Goal: Task Accomplishment & Management: Manage account settings

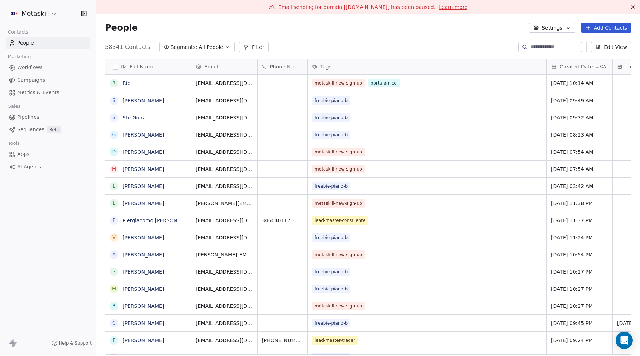
scroll to position [313, 543]
click at [31, 79] on span "Campaigns" at bounding box center [31, 79] width 28 height 7
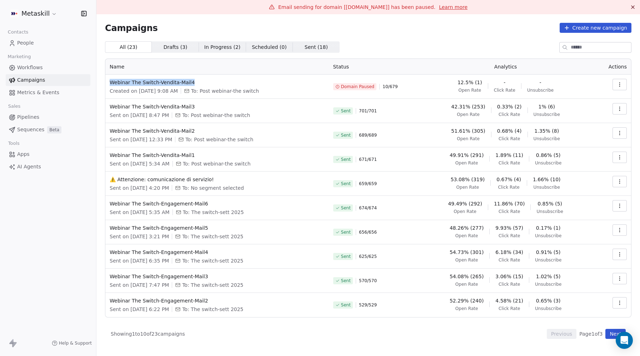
drag, startPoint x: 200, startPoint y: 81, endPoint x: 109, endPoint y: 81, distance: 91.7
click at [108, 81] on td "Webinar The Switch-Vendita-Mail4 Created on [DATE] 9:08 AM To: Post webinar-the…" at bounding box center [216, 87] width 223 height 24
copy span "Webinar The Switch-Vendita-Mail4"
click at [627, 341] on div "Open Intercom Messenger" at bounding box center [624, 340] width 19 height 19
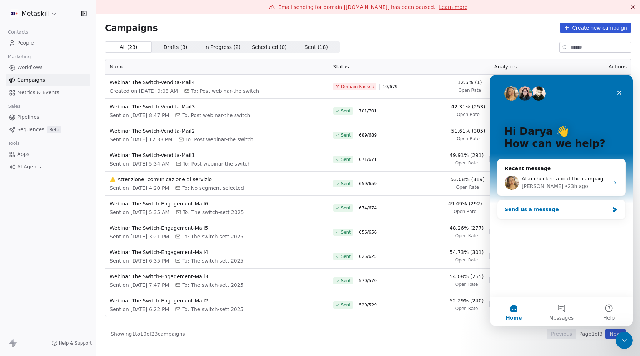
click at [548, 210] on div "Send us a message" at bounding box center [556, 209] width 105 height 7
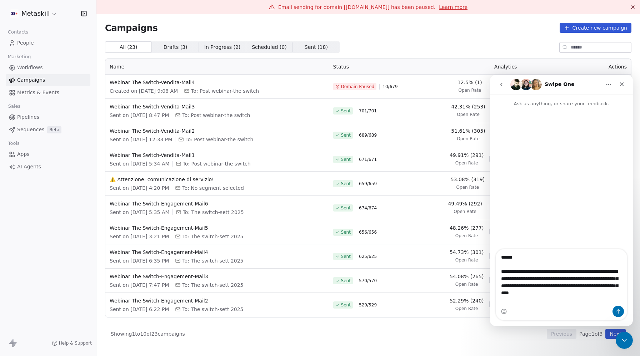
drag, startPoint x: 587, startPoint y: 272, endPoint x: 563, endPoint y: 272, distance: 24.6
click at [563, 272] on textarea "Message…" at bounding box center [561, 277] width 131 height 56
drag, startPoint x: 597, startPoint y: 271, endPoint x: 579, endPoint y: 271, distance: 18.2
click at [579, 271] on textarea "Message…" at bounding box center [561, 277] width 131 height 56
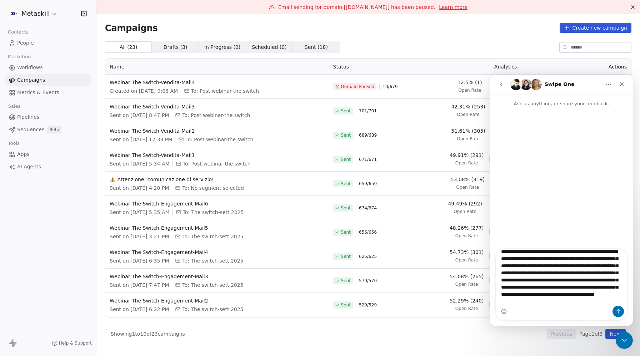
scroll to position [128, 0]
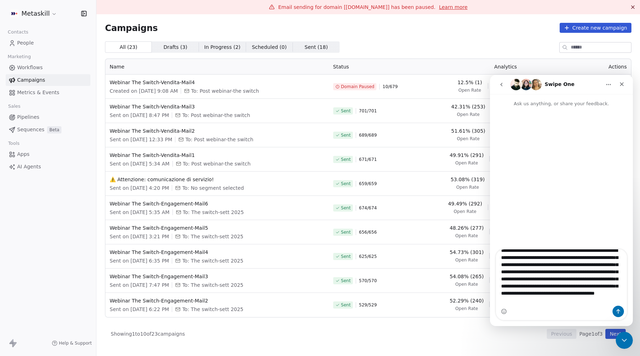
click at [554, 278] on textarea "Message…" at bounding box center [561, 277] width 131 height 56
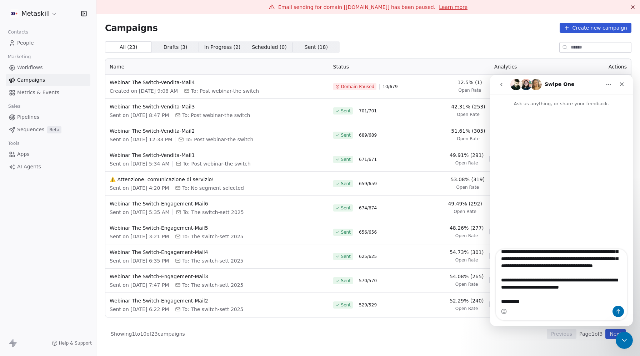
scroll to position [191, 0]
click at [577, 288] on textarea "Message…" at bounding box center [561, 277] width 131 height 56
drag, startPoint x: 578, startPoint y: 288, endPoint x: 597, endPoint y: 287, distance: 19.7
click at [597, 287] on textarea "Message…" at bounding box center [561, 277] width 131 height 56
click at [552, 300] on textarea "Message…" at bounding box center [561, 277] width 131 height 56
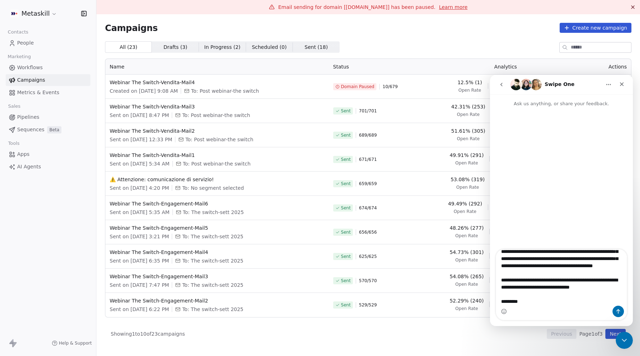
type textarea "**********"
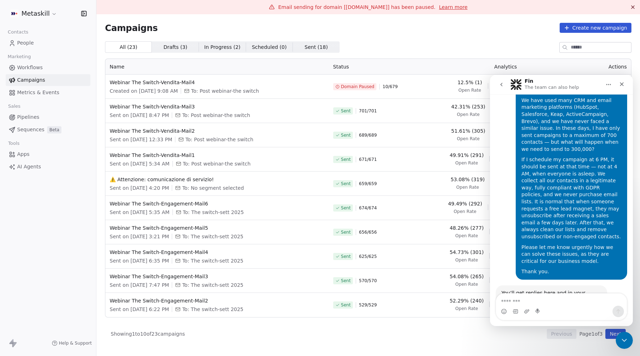
scroll to position [158, 0]
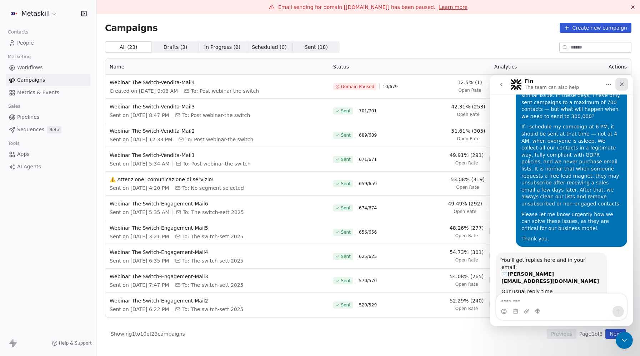
click at [622, 82] on icon "Close" at bounding box center [622, 84] width 6 height 6
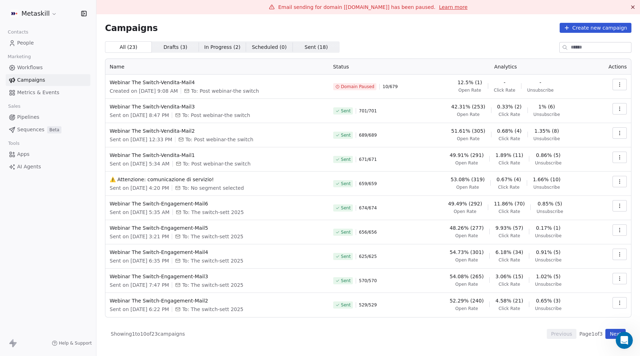
click at [20, 44] on span "People" at bounding box center [25, 42] width 17 height 7
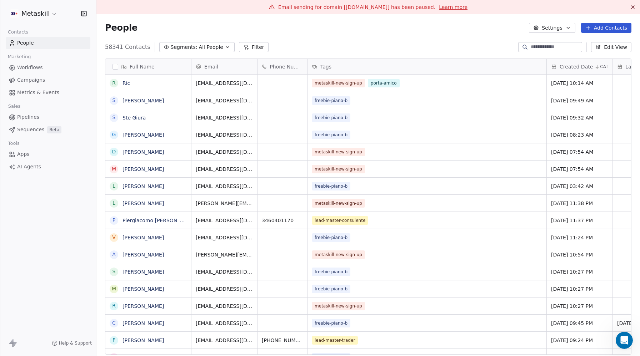
scroll to position [313, 543]
click at [246, 45] on button "Filter" at bounding box center [254, 47] width 30 height 10
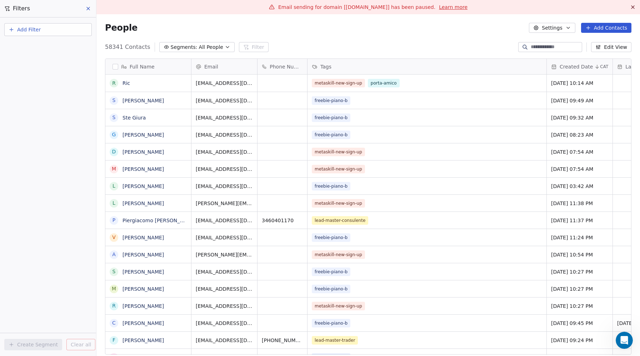
click at [42, 32] on button "Add Filter" at bounding box center [47, 29] width 87 height 13
click at [28, 49] on span "Contact properties" at bounding box center [35, 46] width 46 height 7
type input "****"
click at [37, 105] on span "Email Marketing Consent" at bounding box center [43, 106] width 62 height 7
click at [30, 79] on div "Is" at bounding box center [48, 75] width 75 height 11
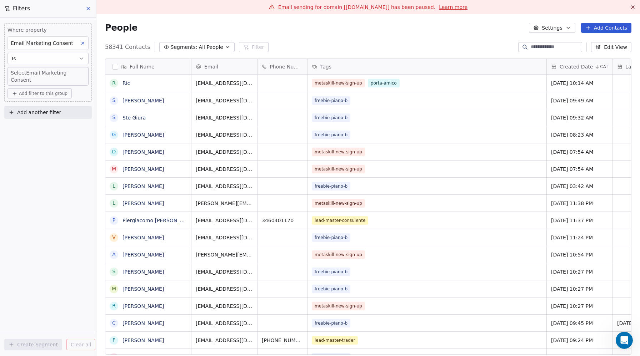
click at [30, 71] on body "Metaskill Contacts People Marketing Workflows Campaigns Metrics & Events Sales …" at bounding box center [320, 178] width 640 height 356
type input "**"
click at [37, 94] on div "Unsubscribed" at bounding box center [34, 97] width 29 height 6
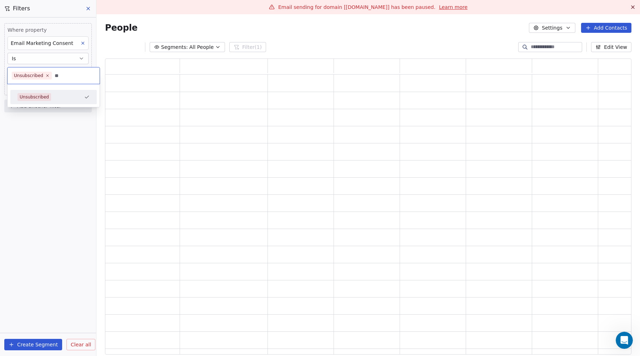
scroll to position [296, 526]
click at [59, 212] on div "Where property Email Marketing Consent Is Unsubscribed Add filter to this group…" at bounding box center [48, 186] width 96 height 339
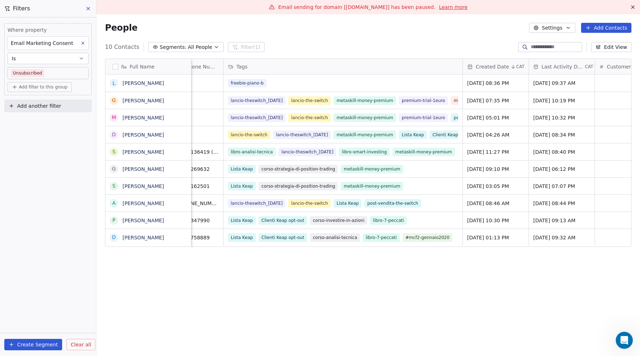
scroll to position [0, 0]
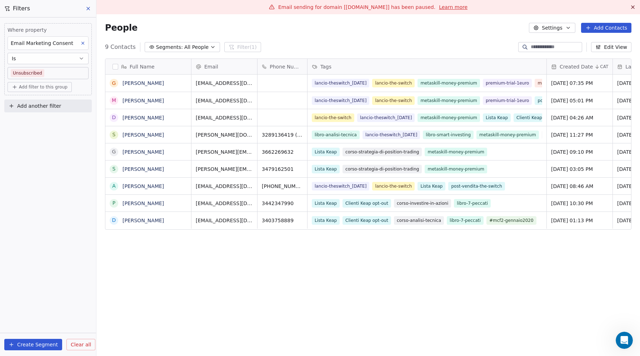
click at [88, 10] on icon at bounding box center [88, 9] width 6 height 6
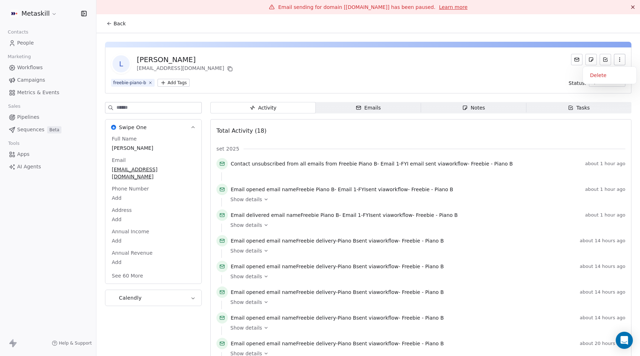
click at [623, 59] on button "button" at bounding box center [619, 59] width 11 height 11
click at [604, 78] on div "Delete" at bounding box center [609, 75] width 48 height 11
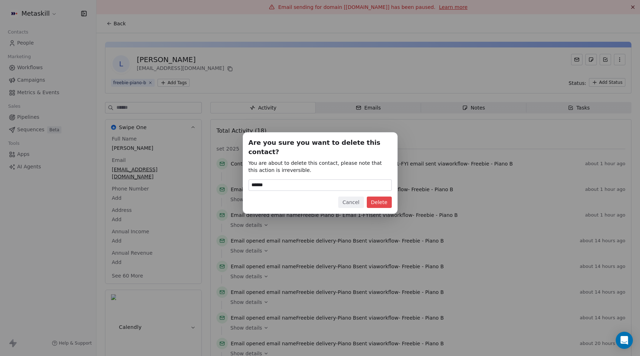
type input "******"
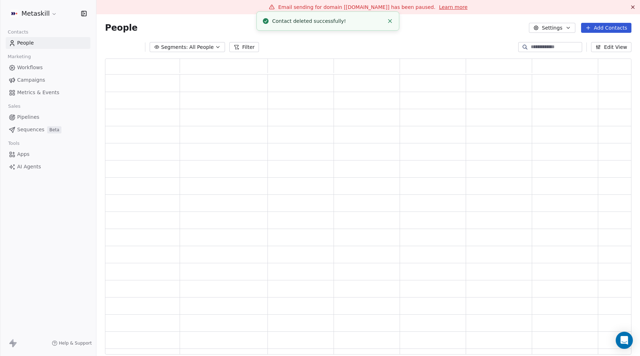
scroll to position [296, 526]
click at [42, 41] on link "People" at bounding box center [48, 43] width 85 height 12
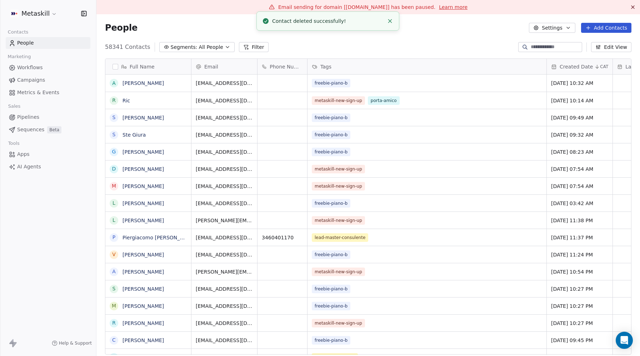
scroll to position [313, 543]
click at [31, 78] on span "Campaigns" at bounding box center [31, 79] width 28 height 7
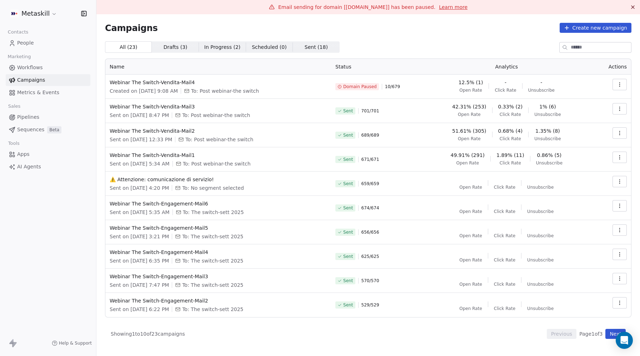
click at [617, 86] on icon "button" at bounding box center [619, 85] width 6 height 6
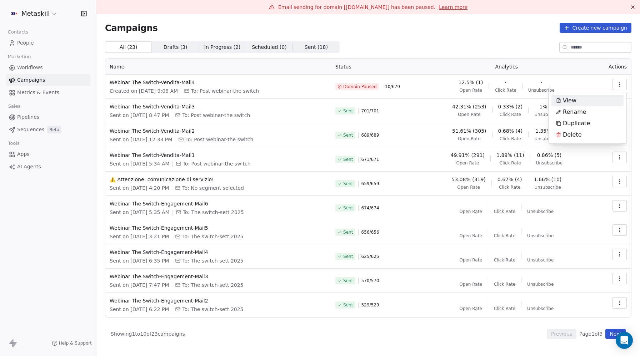
click at [437, 62] on html "Metaskill Contacts People Marketing Workflows Campaigns Metrics & Events Sales …" at bounding box center [320, 178] width 640 height 356
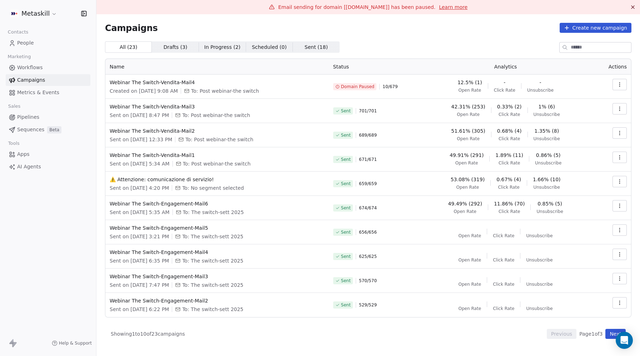
click at [373, 87] on span "Domain Paused" at bounding box center [358, 87] width 34 height 6
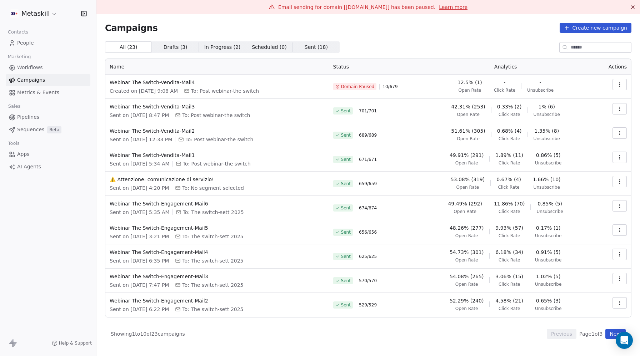
click at [444, 7] on link "Learn more" at bounding box center [453, 7] width 29 height 7
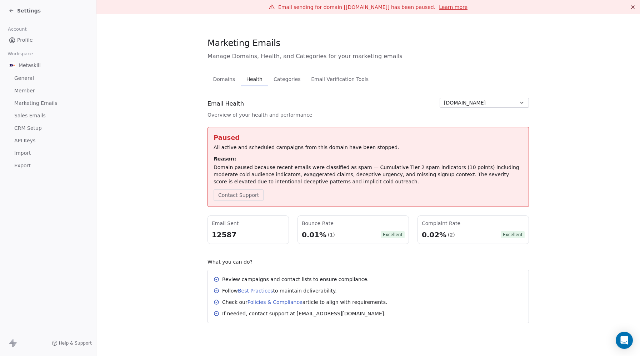
click at [22, 39] on span "Profile" at bounding box center [25, 39] width 16 height 7
